Goal: Task Accomplishment & Management: Manage account settings

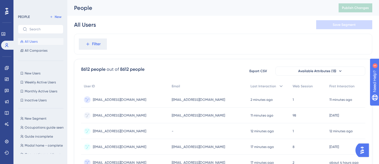
click at [125, 99] on span "[EMAIL_ADDRESS][DOMAIN_NAME]" at bounding box center [119, 99] width 53 height 4
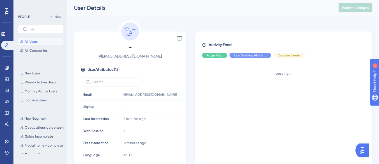
click at [186, 40] on div "Delete - # torrealbaeliedy+6@gmail.com User Attributes ( 12 ) Email Email torre…" at bounding box center [130, 105] width 112 height 149
click at [180, 40] on icon at bounding box center [180, 38] width 6 height 6
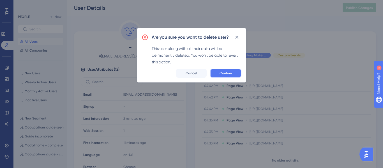
click at [226, 72] on span "Confirm" at bounding box center [226, 73] width 12 height 4
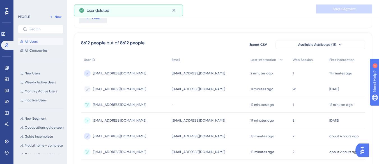
scroll to position [28, 0]
click at [136, 106] on span "torrealbaeliedy+5@gmail.com" at bounding box center [119, 105] width 53 height 4
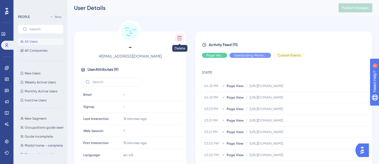
click at [182, 40] on icon at bounding box center [180, 38] width 6 height 6
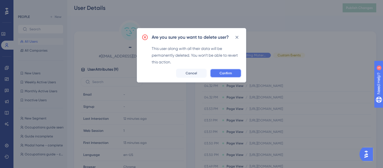
click at [226, 71] on span "Confirm" at bounding box center [226, 73] width 12 height 4
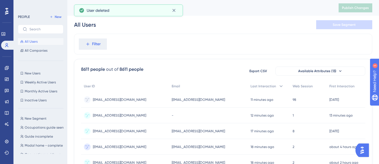
click at [136, 115] on span "torrealbaeliedy+5@gmail.com" at bounding box center [119, 115] width 53 height 4
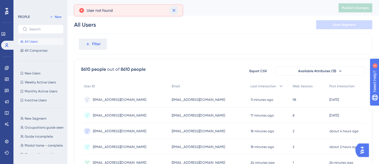
click at [176, 7] on button at bounding box center [173, 10] width 9 height 9
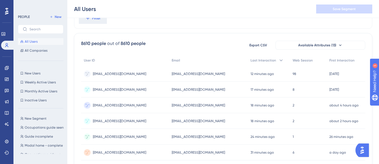
scroll to position [56, 0]
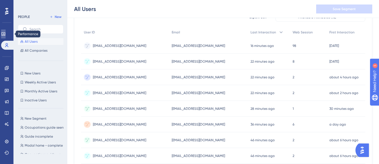
click at [6, 35] on icon at bounding box center [3, 34] width 4 height 4
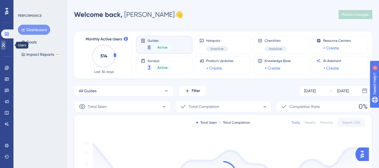
click at [5, 46] on icon at bounding box center [3, 45] width 3 height 4
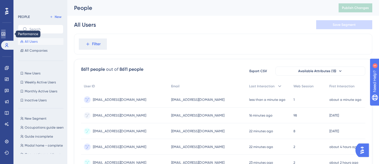
click at [6, 36] on link at bounding box center [3, 33] width 4 height 9
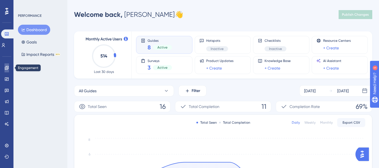
click at [7, 70] on icon at bounding box center [7, 68] width 4 height 4
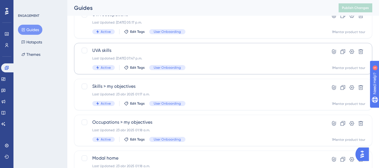
scroll to position [184, 0]
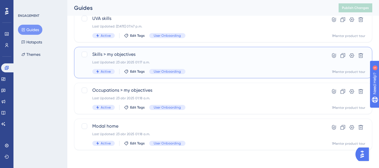
click at [186, 59] on div "Skills > my objectives Last Updated: 23 abr 2025 01:17 a.m. Active Edit Tags Us…" at bounding box center [200, 62] width 217 height 23
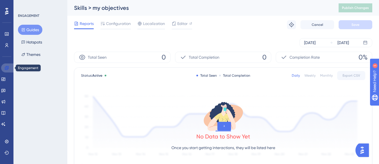
click at [8, 70] on link at bounding box center [7, 67] width 13 height 9
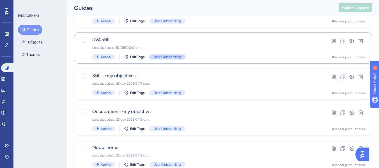
scroll to position [184, 0]
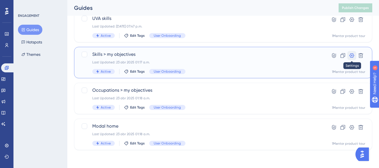
click at [351, 56] on icon at bounding box center [352, 56] width 6 height 6
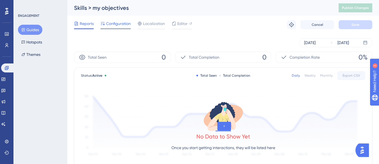
click at [119, 25] on span "Configuration" at bounding box center [118, 23] width 25 height 7
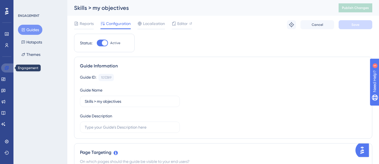
click at [8, 68] on icon at bounding box center [7, 68] width 4 height 4
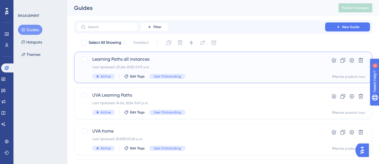
click at [170, 60] on span "Learning Paths all instances" at bounding box center [200, 59] width 217 height 7
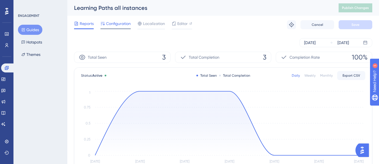
click at [117, 25] on span "Configuration" at bounding box center [118, 23] width 25 height 7
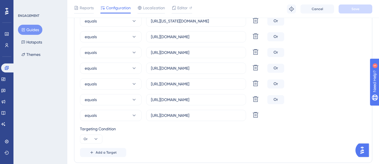
scroll to position [196, 0]
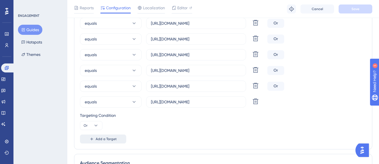
click at [101, 140] on span "Add a Target" at bounding box center [106, 139] width 21 height 4
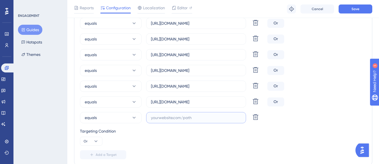
click at [180, 119] on input "text" at bounding box center [196, 117] width 90 height 6
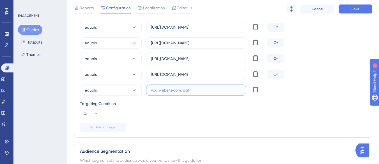
scroll to position [224, 0]
paste input "[URL][DOMAIN_NAME]"
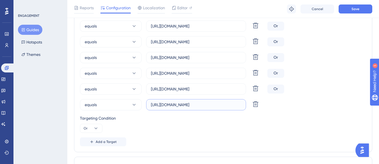
scroll to position [196, 0]
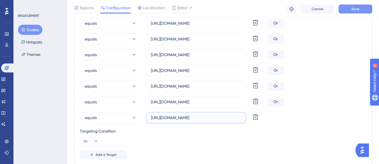
type input "[URL][DOMAIN_NAME]"
click at [346, 8] on button "Save" at bounding box center [355, 8] width 34 height 9
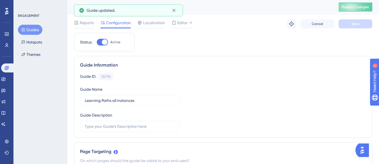
scroll to position [0, 0]
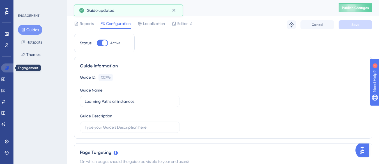
click at [7, 68] on icon at bounding box center [6, 68] width 4 height 4
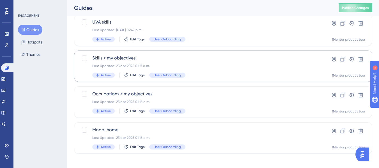
scroll to position [184, 0]
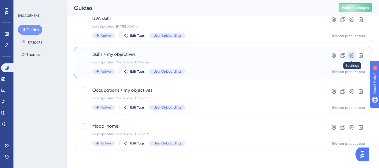
click at [354, 57] on button at bounding box center [351, 55] width 9 height 9
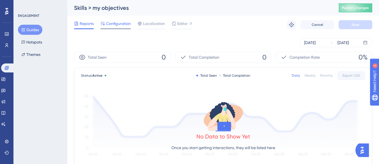
click at [124, 25] on span "Configuration" at bounding box center [118, 23] width 25 height 7
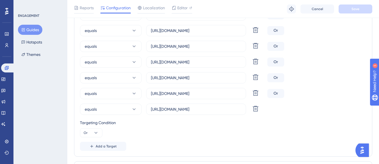
scroll to position [308, 0]
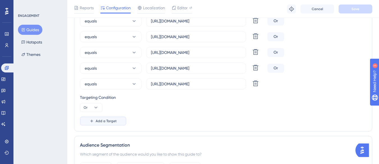
click at [104, 119] on span "Add a Target" at bounding box center [106, 121] width 21 height 4
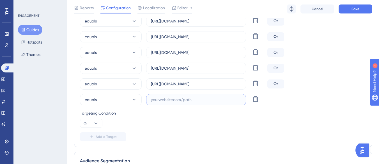
click at [167, 99] on input "text" at bounding box center [196, 99] width 90 height 6
paste input "[URL][DOMAIN_NAME]"
type input "[URL][DOMAIN_NAME]"
click at [363, 10] on button "Save" at bounding box center [355, 8] width 34 height 9
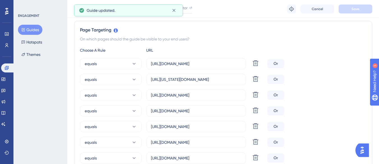
scroll to position [0, 0]
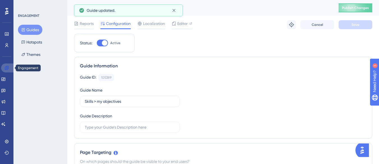
click at [10, 68] on link at bounding box center [7, 67] width 13 height 9
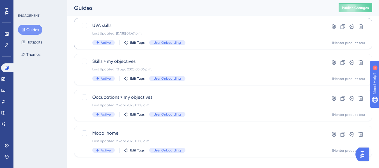
scroll to position [184, 0]
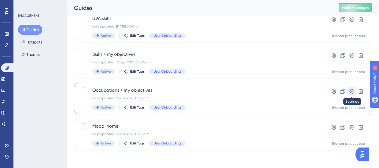
click at [349, 91] on icon at bounding box center [352, 92] width 6 height 6
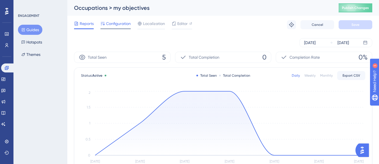
click at [122, 25] on span "Configuration" at bounding box center [118, 23] width 25 height 7
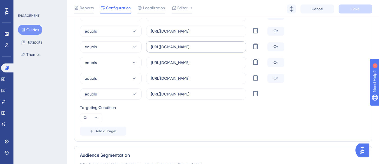
scroll to position [337, 0]
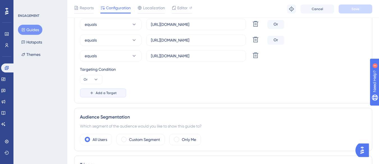
click at [105, 91] on span "Add a Target" at bounding box center [106, 93] width 21 height 4
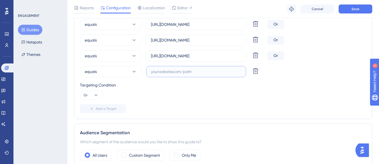
click at [156, 71] on input "text" at bounding box center [196, 71] width 90 height 6
paste input "[URL][DOMAIN_NAME]"
type input "[URL][DOMAIN_NAME]"
click at [356, 9] on span "Save" at bounding box center [355, 9] width 8 height 4
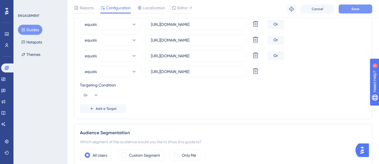
scroll to position [0, 0]
click at [222, 72] on input "[URL][DOMAIN_NAME]" at bounding box center [196, 71] width 90 height 6
click at [312, 70] on div "equals https://dev-staging.1mentor.io/dashboard/learner/occupations?activeTab=0…" at bounding box center [223, 71] width 286 height 11
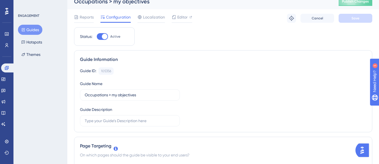
scroll to position [0, 0]
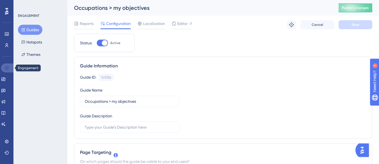
click at [9, 66] on icon at bounding box center [6, 68] width 4 height 4
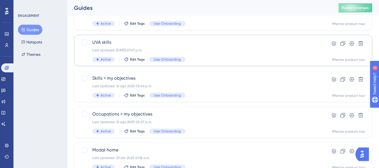
scroll to position [184, 0]
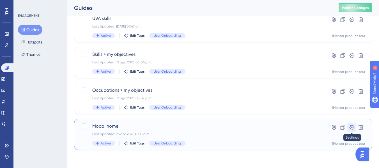
click at [351, 129] on icon at bounding box center [352, 128] width 6 height 6
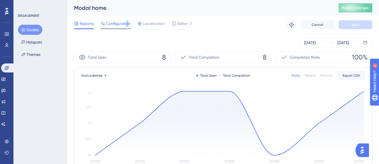
click at [127, 24] on span "Configuration" at bounding box center [118, 23] width 25 height 7
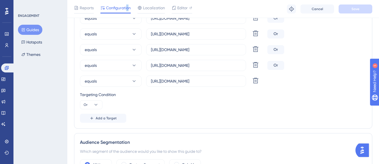
scroll to position [337, 0]
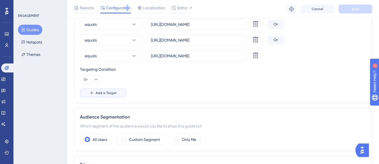
click at [110, 91] on span "Add a Target" at bounding box center [106, 93] width 21 height 4
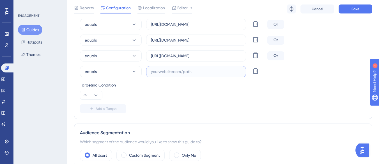
click at [187, 72] on input "text" at bounding box center [196, 71] width 90 height 6
paste input "[URL][DOMAIN_NAME]"
type input "[URL][DOMAIN_NAME]"
click at [354, 13] on button "Save" at bounding box center [355, 8] width 34 height 9
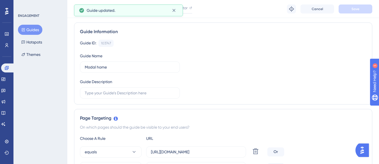
scroll to position [0, 0]
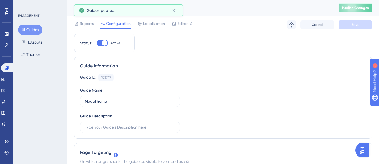
click at [367, 5] on button "Publish Changes" at bounding box center [355, 7] width 34 height 9
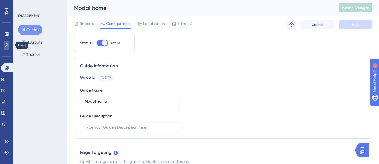
click at [7, 45] on icon at bounding box center [6, 45] width 4 height 4
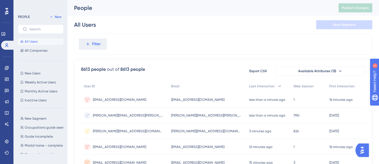
click at [114, 98] on span "[EMAIL_ADDRESS][DOMAIN_NAME]" at bounding box center [119, 99] width 53 height 4
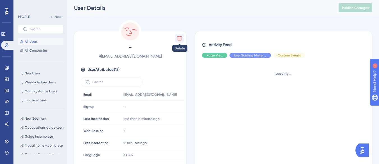
click at [180, 38] on icon at bounding box center [180, 38] width 6 height 6
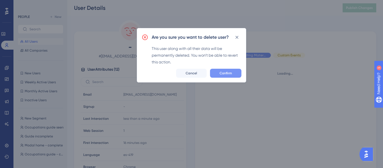
click at [229, 72] on span "Confirm" at bounding box center [226, 73] width 12 height 4
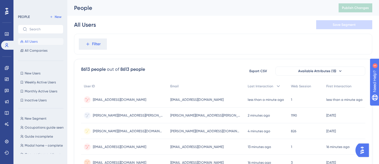
click at [130, 101] on div "learner-test@1mentor.io learner-test@1mentor.io" at bounding box center [124, 100] width 86 height 16
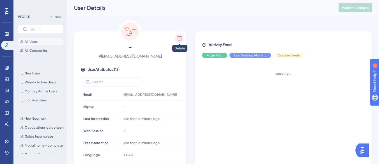
click at [178, 38] on icon at bounding box center [180, 38] width 6 height 6
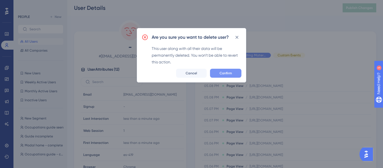
click at [221, 74] on span "Confirm" at bounding box center [226, 73] width 12 height 4
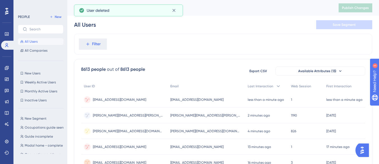
click at [114, 102] on div "[EMAIL_ADDRESS][DOMAIN_NAME] [EMAIL_ADDRESS][DOMAIN_NAME]" at bounding box center [119, 100] width 53 height 16
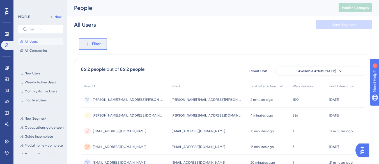
drag, startPoint x: 97, startPoint y: 46, endPoint x: 101, endPoint y: 47, distance: 3.6
click at [97, 46] on span "Filter" at bounding box center [96, 44] width 9 height 7
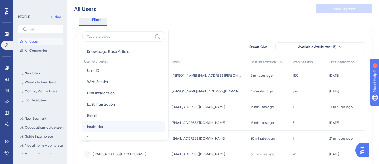
scroll to position [252, 0]
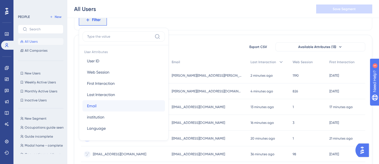
click at [101, 104] on button "Email Email" at bounding box center [123, 105] width 82 height 11
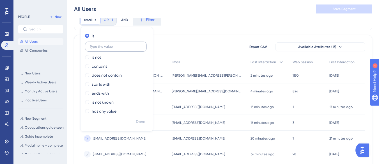
click at [125, 47] on input "text" at bounding box center [116, 47] width 52 height 4
click at [106, 49] on label at bounding box center [116, 47] width 62 height 10
click at [106, 49] on input "text" at bounding box center [116, 47] width 52 height 4
paste input "[EMAIL_ADDRESS][DOMAIN_NAME]"
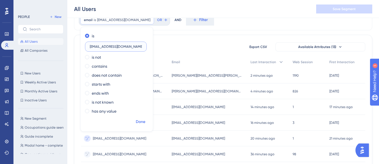
type input "[EMAIL_ADDRESS][DOMAIN_NAME]"
click at [140, 122] on span "Done" at bounding box center [141, 121] width 10 height 7
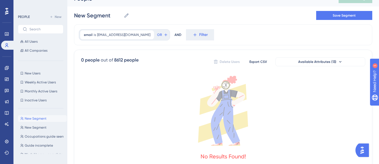
scroll to position [0, 0]
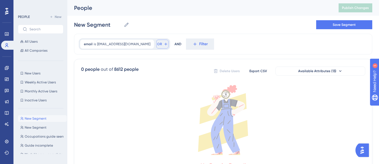
click at [163, 45] on icon at bounding box center [165, 44] width 4 height 4
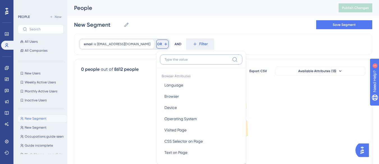
scroll to position [26, 0]
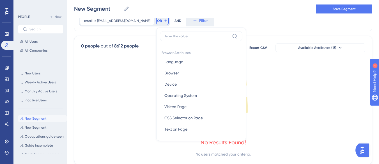
click at [136, 51] on span "0 people out of 8612 people" at bounding box center [109, 48] width 57 height 10
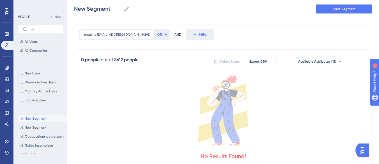
scroll to position [0, 0]
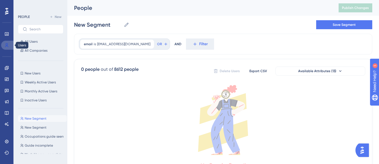
click at [8, 46] on icon at bounding box center [6, 45] width 4 height 4
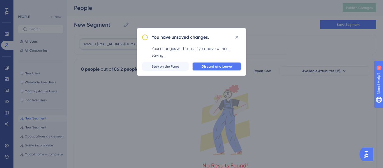
click at [207, 67] on span "Discard and Leave" at bounding box center [217, 66] width 30 height 4
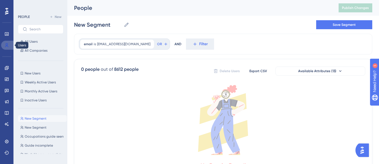
click at [5, 47] on icon at bounding box center [6, 45] width 4 height 4
click at [8, 36] on icon at bounding box center [6, 34] width 4 height 4
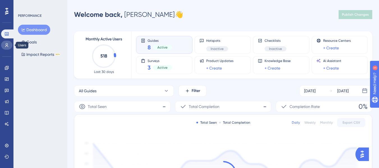
click at [8, 44] on icon at bounding box center [6, 45] width 4 height 4
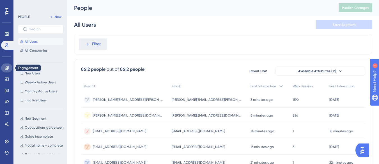
click at [6, 70] on icon at bounding box center [6, 68] width 4 height 4
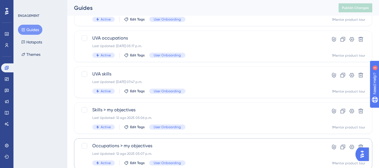
scroll to position [184, 0]
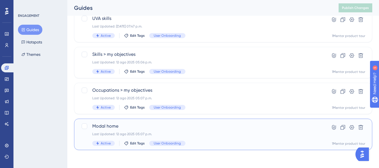
click at [150, 132] on div "Modal home Last Updated: 12 ago 2025 05:07 p.m. Active Edit Tags User Onboarding" at bounding box center [200, 134] width 217 height 23
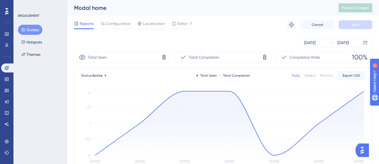
drag, startPoint x: 119, startPoint y: 24, endPoint x: 119, endPoint y: 33, distance: 9.3
click at [119, 24] on span "Configuration" at bounding box center [118, 23] width 25 height 7
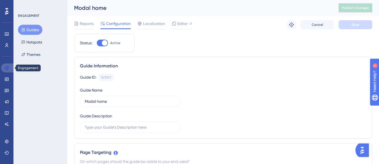
click at [4, 68] on link at bounding box center [7, 67] width 13 height 9
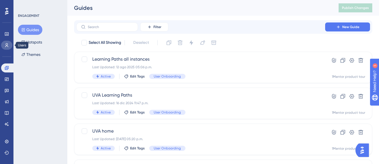
click at [6, 45] on icon at bounding box center [6, 45] width 3 height 4
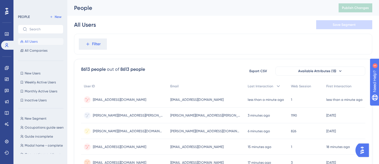
click at [112, 101] on span "[EMAIL_ADDRESS][DOMAIN_NAME]" at bounding box center [119, 99] width 53 height 4
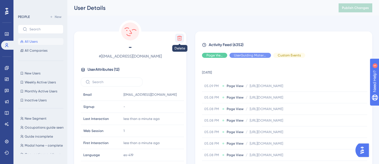
click at [182, 38] on icon at bounding box center [180, 38] width 6 height 6
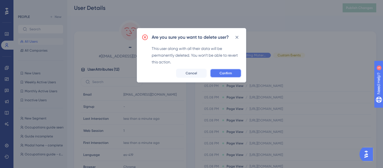
click at [218, 73] on button "Confirm" at bounding box center [225, 73] width 31 height 9
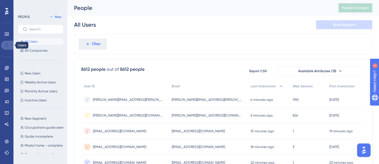
click at [4, 42] on link at bounding box center [7, 45] width 13 height 9
click at [7, 45] on icon at bounding box center [6, 45] width 4 height 4
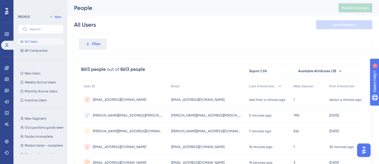
click at [144, 100] on div "[EMAIL_ADDRESS][DOMAIN_NAME] [EMAIL_ADDRESS][DOMAIN_NAME]" at bounding box center [124, 100] width 87 height 16
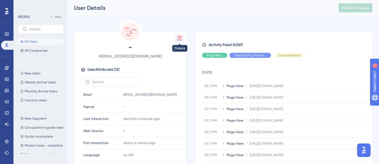
click at [177, 37] on icon at bounding box center [180, 38] width 6 height 6
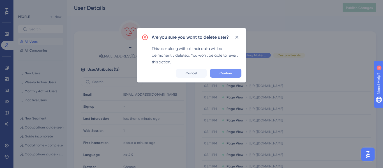
click at [230, 72] on span "Confirm" at bounding box center [226, 73] width 12 height 4
